Goal: Transaction & Acquisition: Purchase product/service

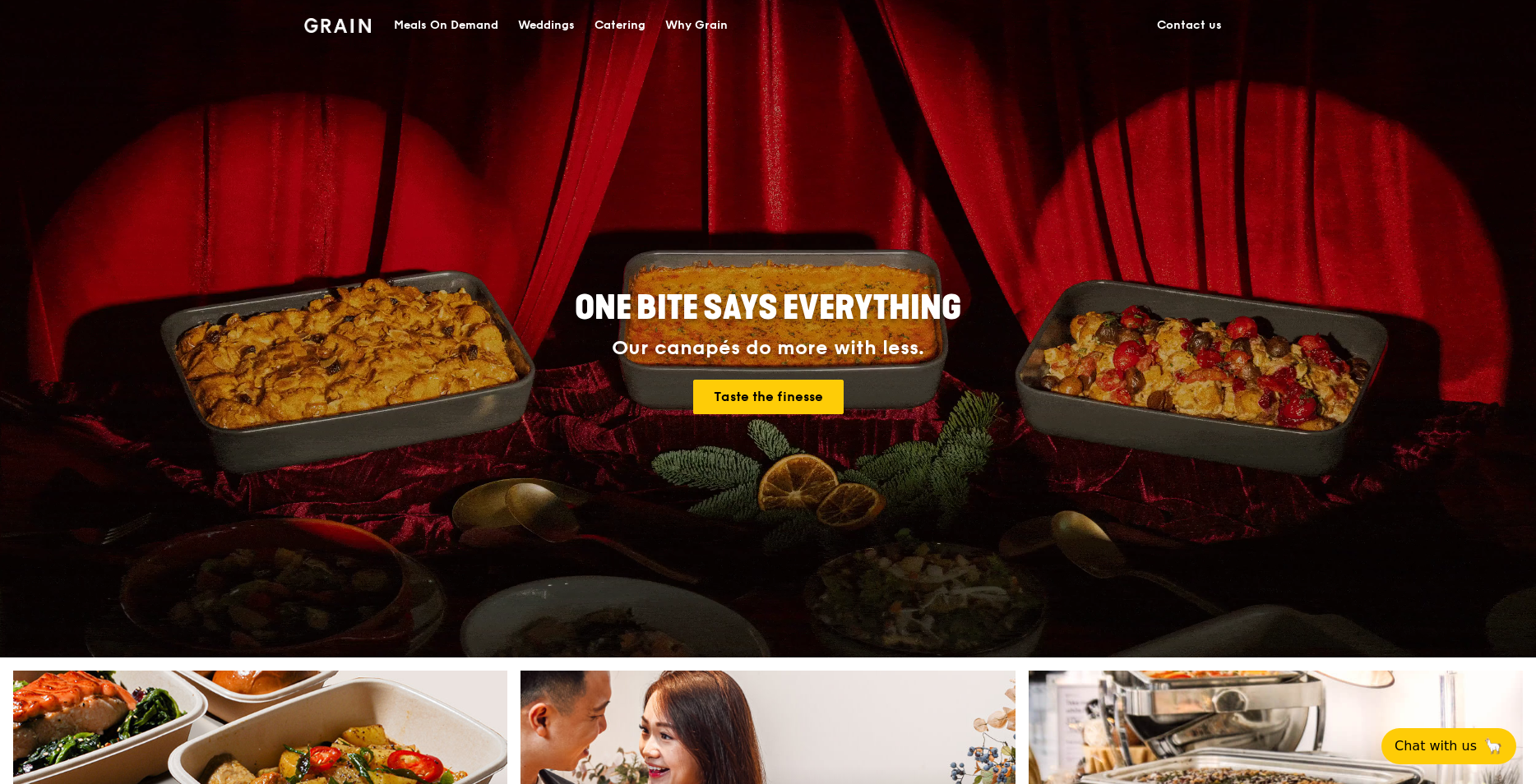
click at [446, 25] on div "Meals On Demand" at bounding box center [446, 26] width 104 height 49
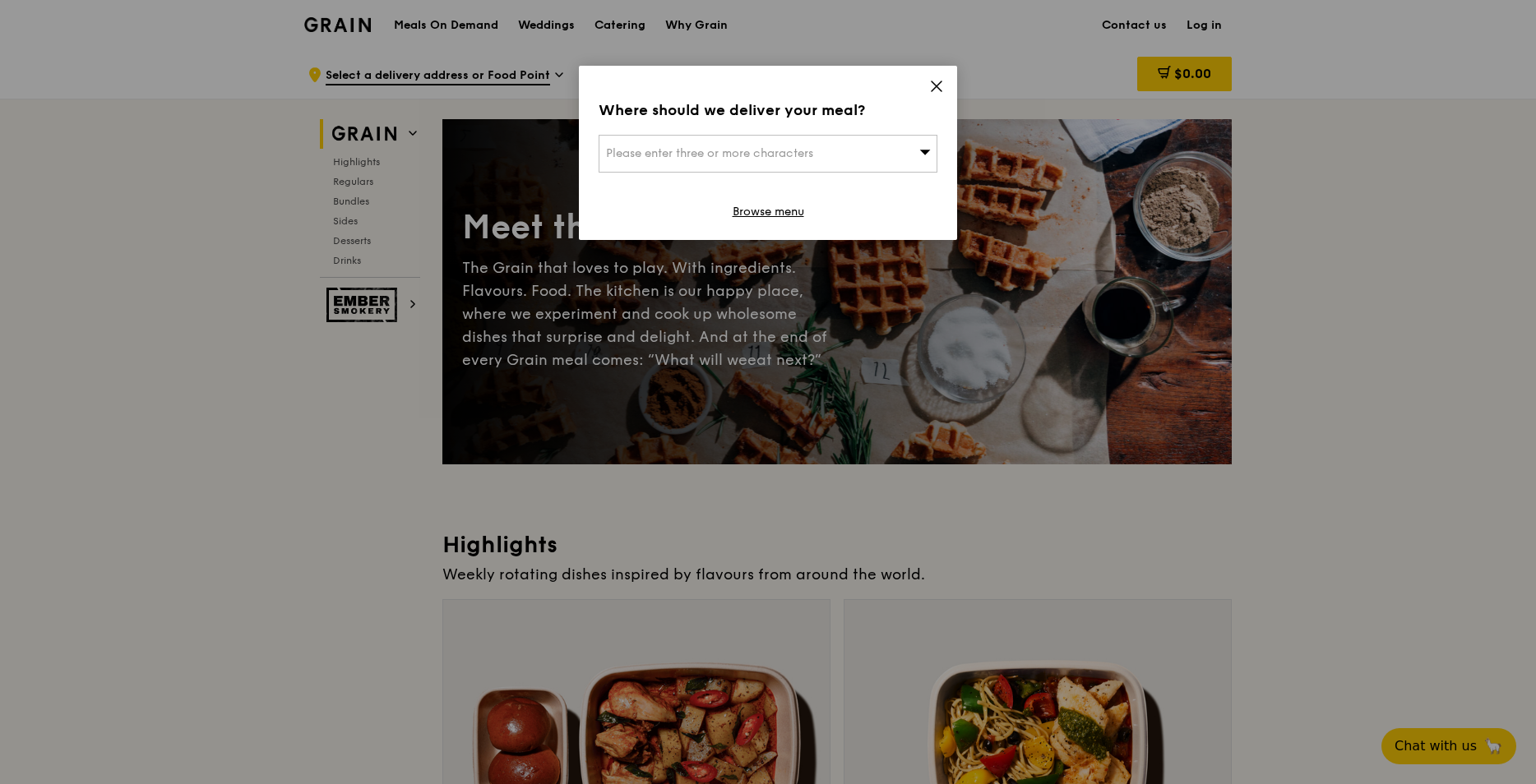
click at [928, 90] on div "Where should we deliver your meal? Please enter three or more characters Browse…" at bounding box center [767, 153] width 378 height 174
click at [934, 87] on icon at bounding box center [936, 86] width 15 height 15
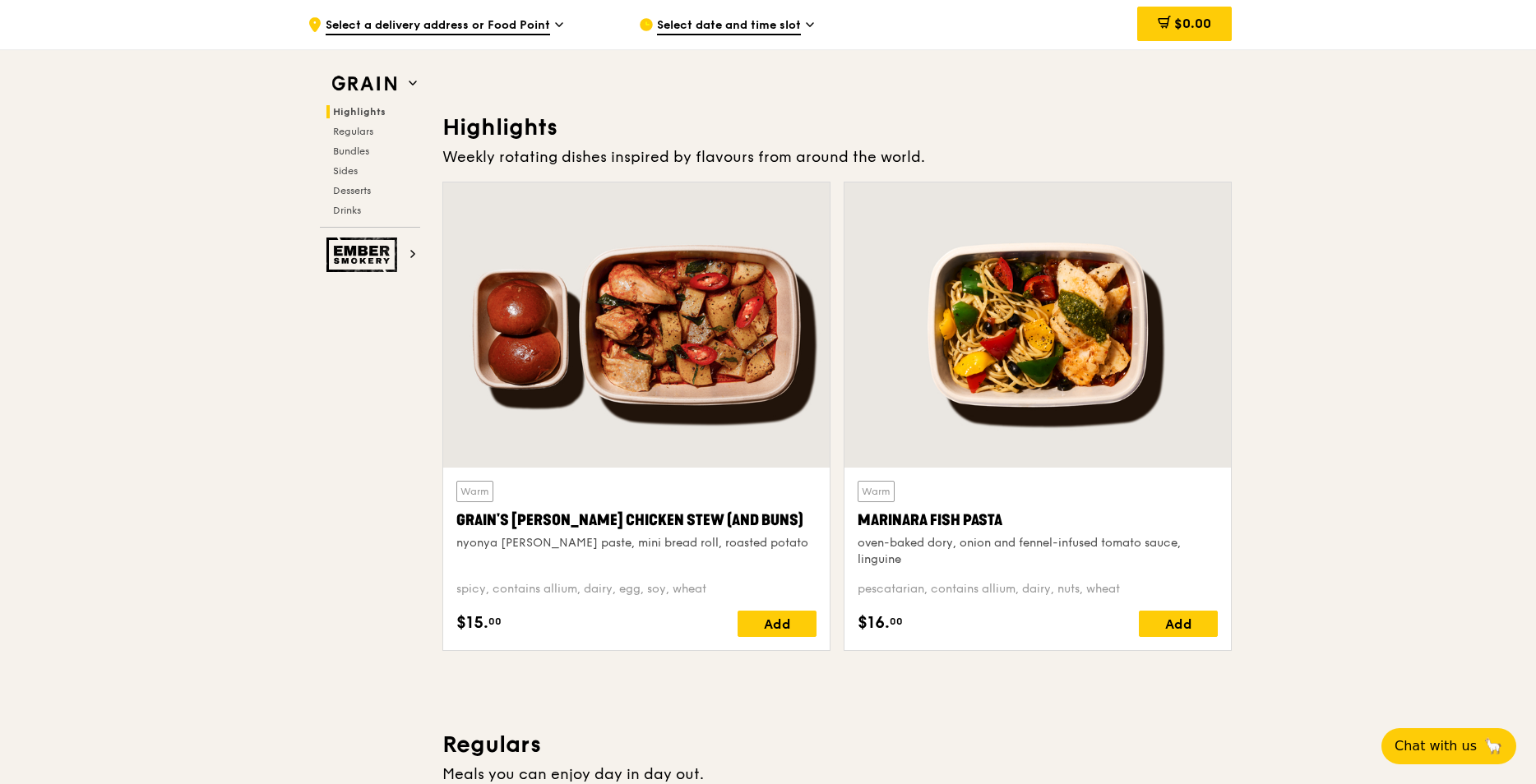
scroll to position [165, 0]
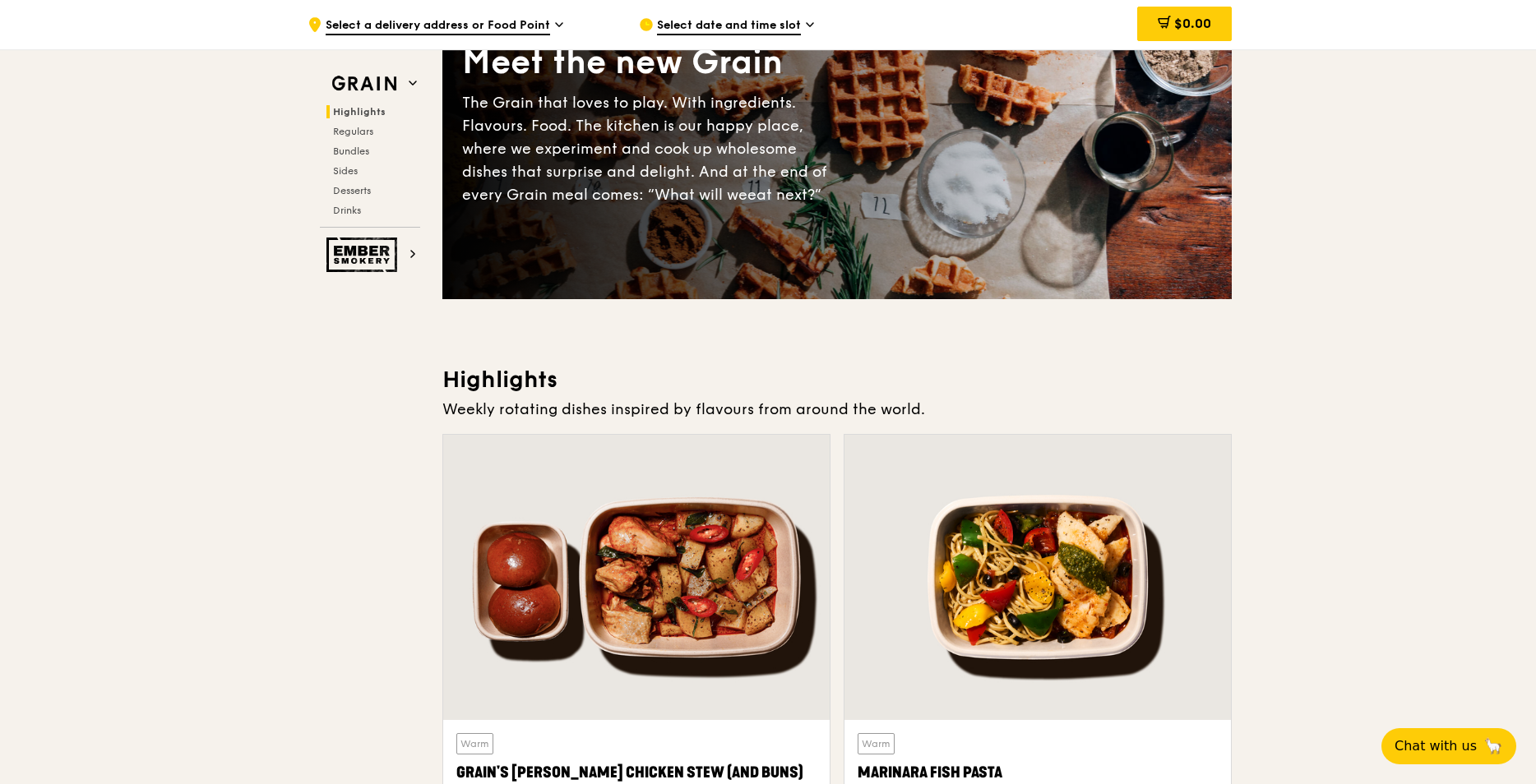
click at [709, 30] on span "Select date and time slot" at bounding box center [729, 27] width 144 height 18
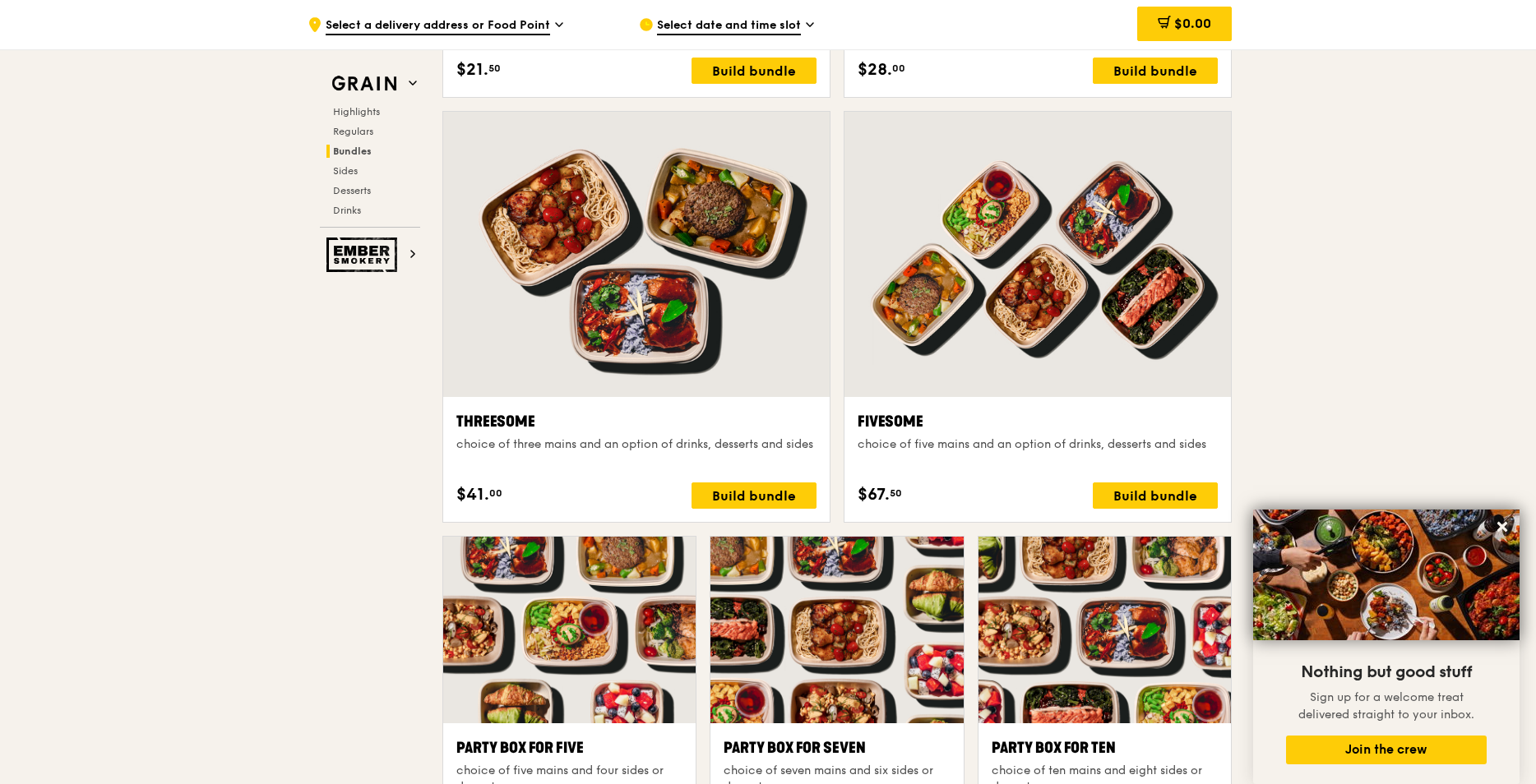
scroll to position [2484, 0]
